Goal: Task Accomplishment & Management: Manage account settings

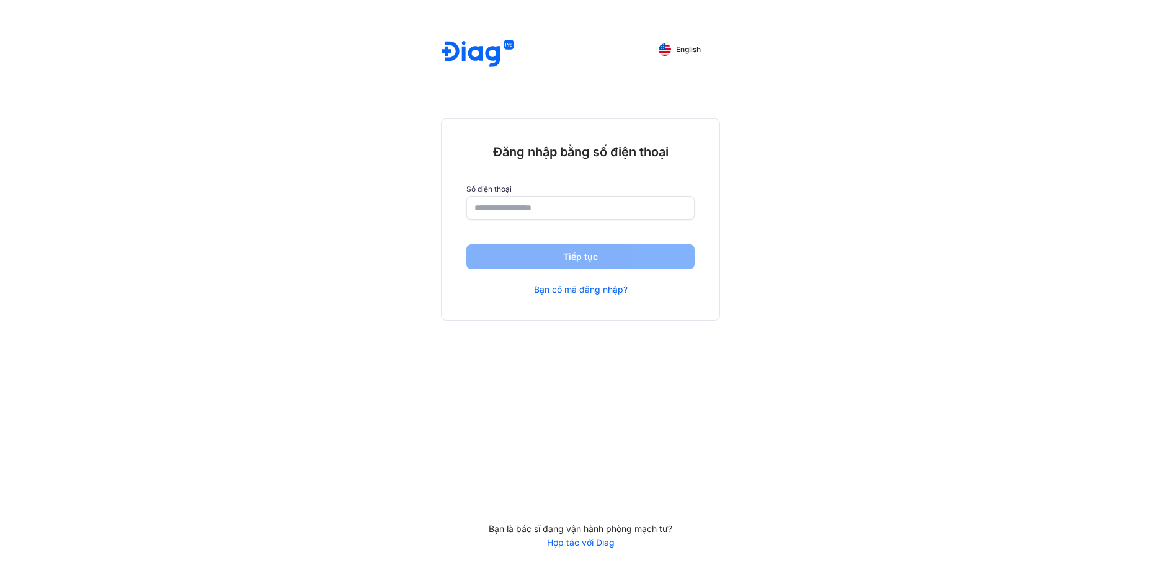
click at [534, 205] on input "number" at bounding box center [581, 208] width 212 height 22
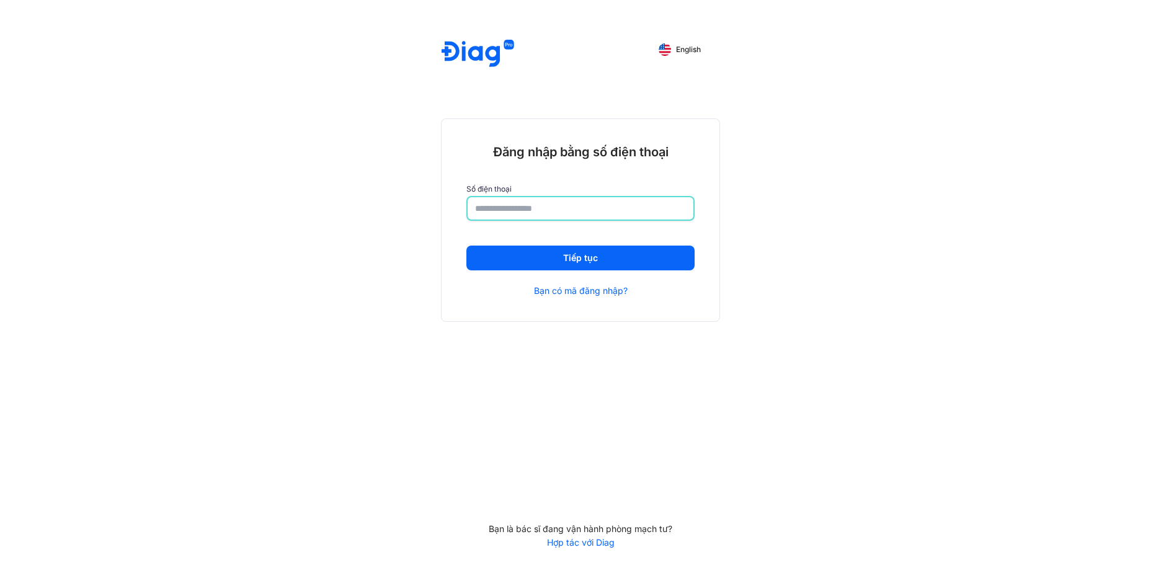
type input "**********"
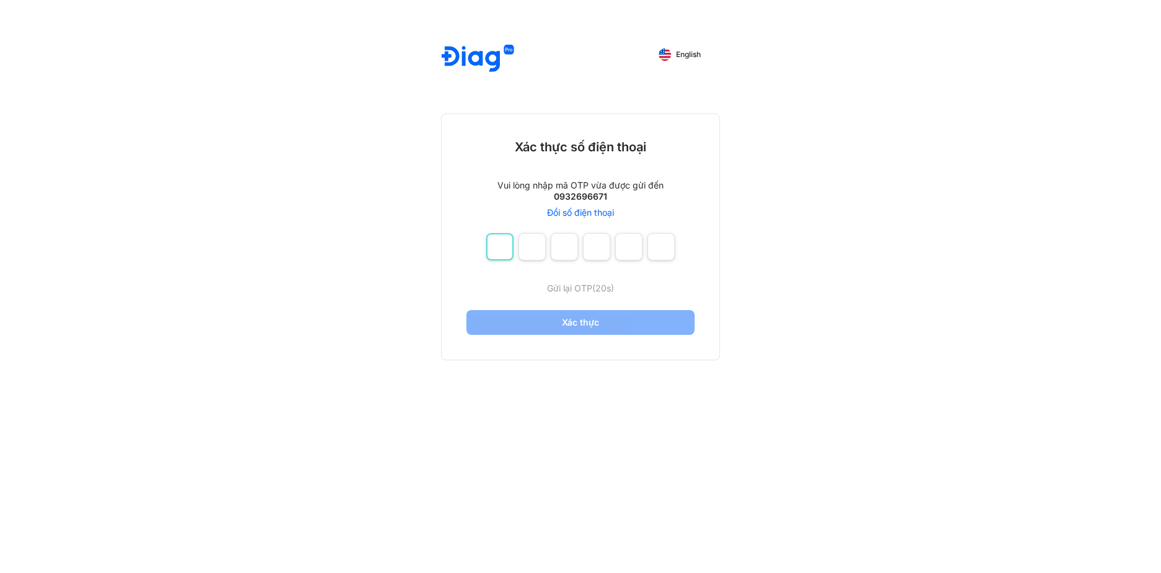
click at [496, 247] on input "number" at bounding box center [499, 246] width 27 height 27
type input "*"
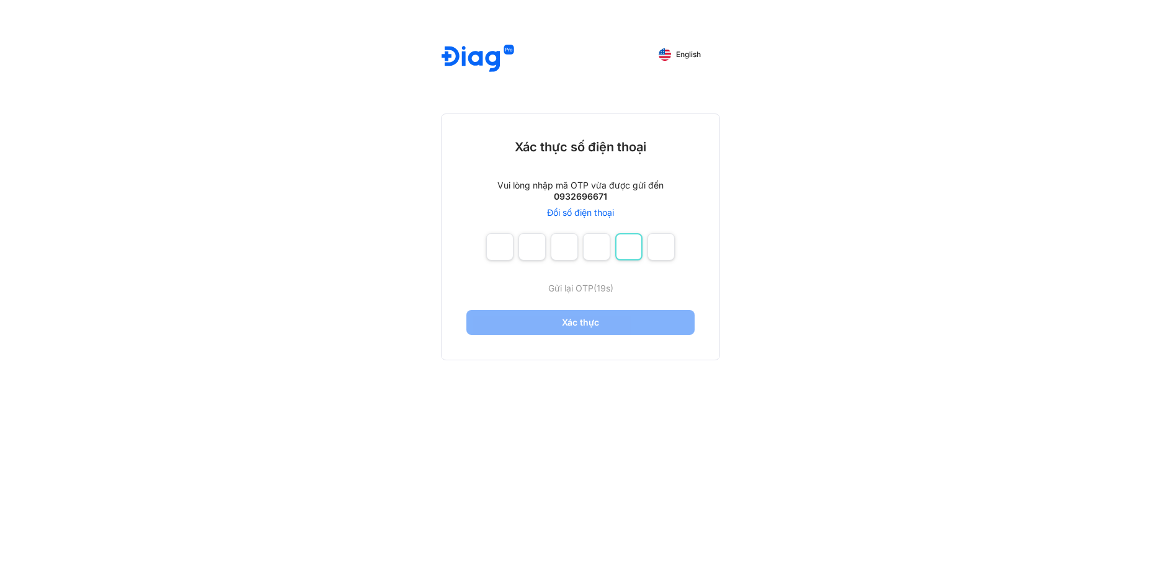
type input "*"
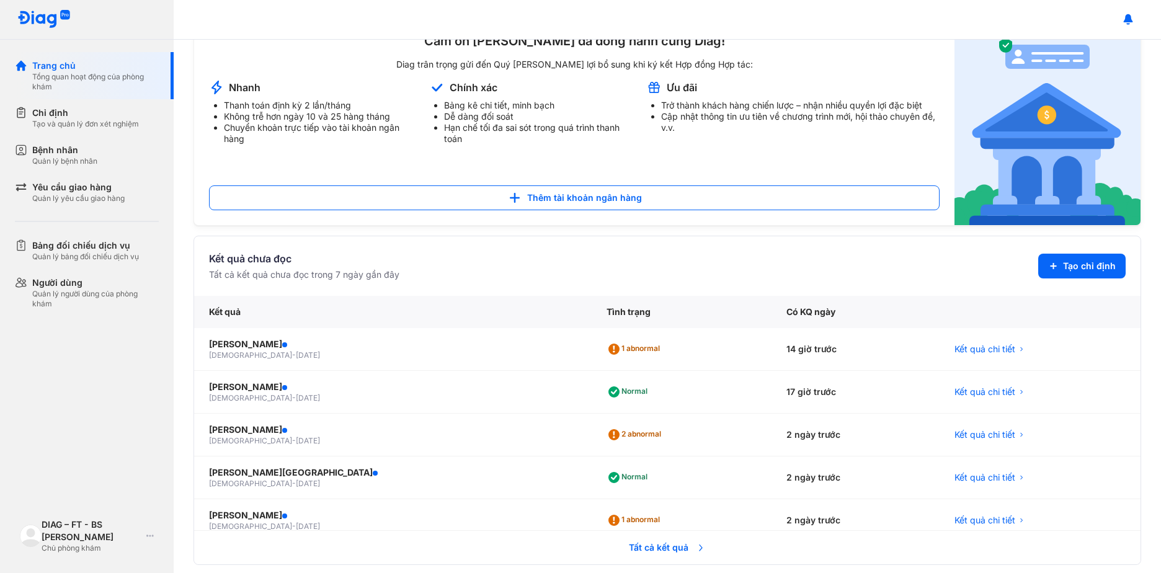
scroll to position [252, 0]
